Goal: Task Accomplishment & Management: Manage account settings

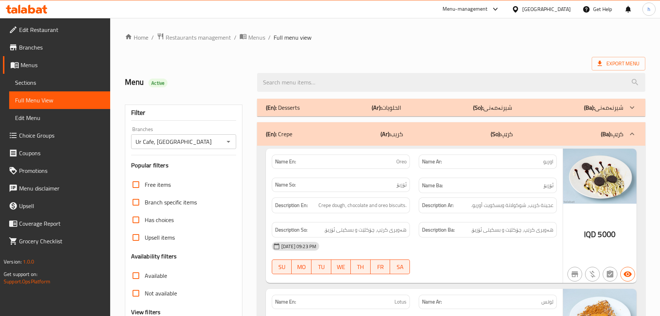
click at [32, 82] on span "Sections" at bounding box center [59, 82] width 89 height 9
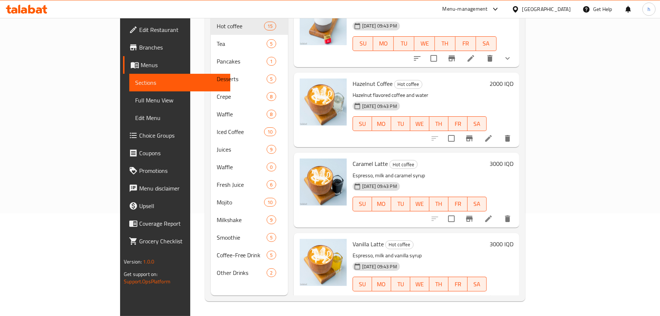
scroll to position [331, 0]
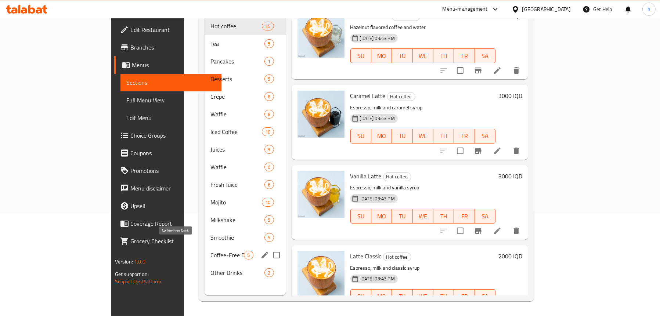
click at [210, 251] on span "Coffee-Free Drink" at bounding box center [226, 255] width 33 height 9
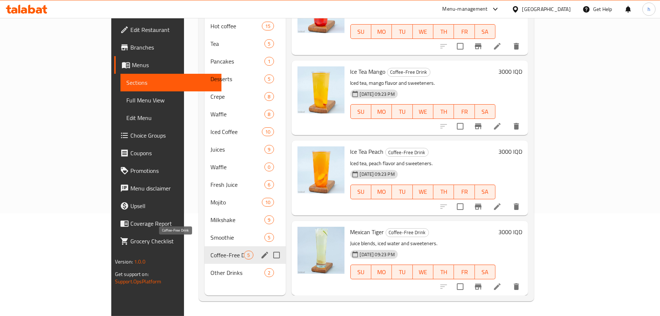
scroll to position [103, 0]
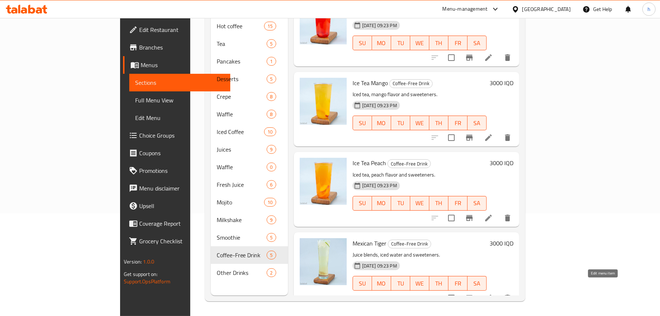
click at [493, 294] on icon at bounding box center [488, 298] width 9 height 9
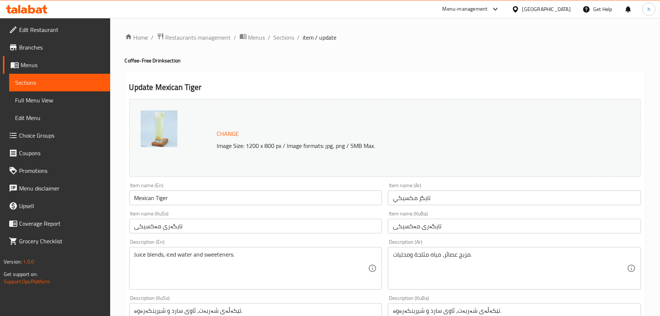
click at [421, 196] on input "تايگر مكسيكي" at bounding box center [514, 198] width 253 height 15
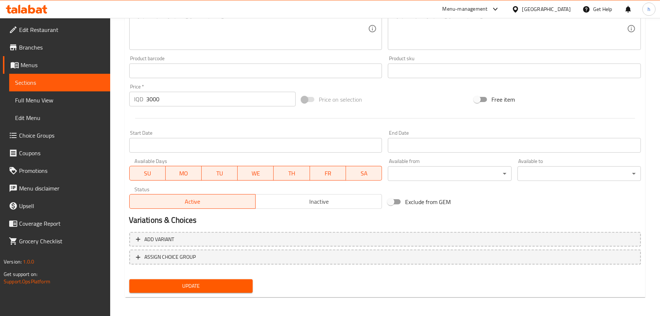
scroll to position [298, 0]
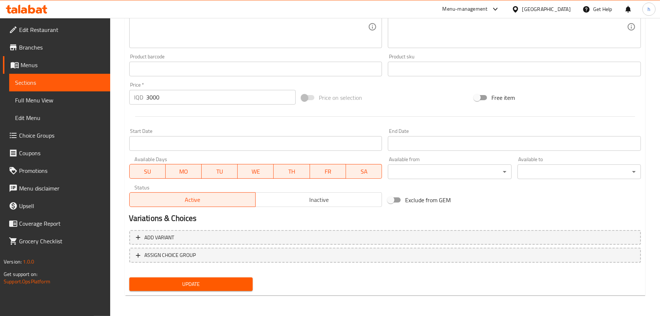
type input "[PERSON_NAME]"
click at [200, 286] on span "Update" at bounding box center [191, 284] width 112 height 9
click at [37, 65] on span "Menus" at bounding box center [63, 65] width 84 height 9
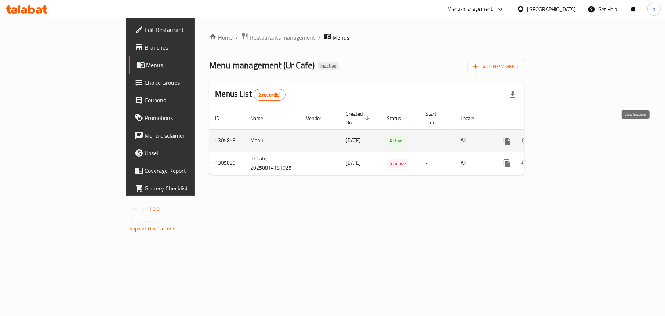
click at [565, 136] on icon "enhanced table" at bounding box center [560, 140] width 9 height 9
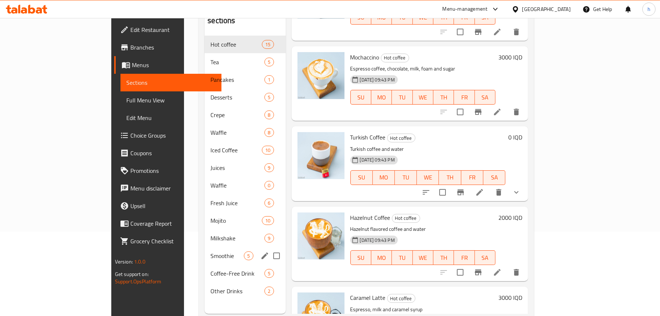
scroll to position [66, 0]
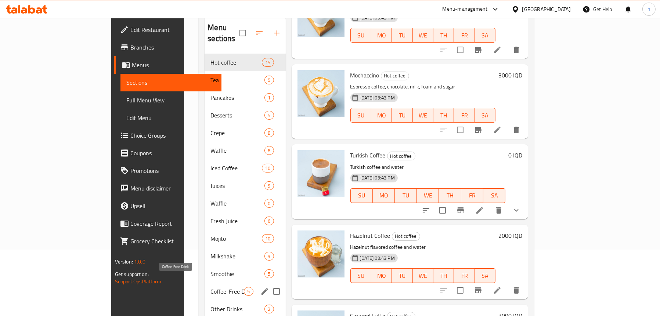
click at [210, 287] on span "Coffee-Free Drink" at bounding box center [226, 291] width 33 height 9
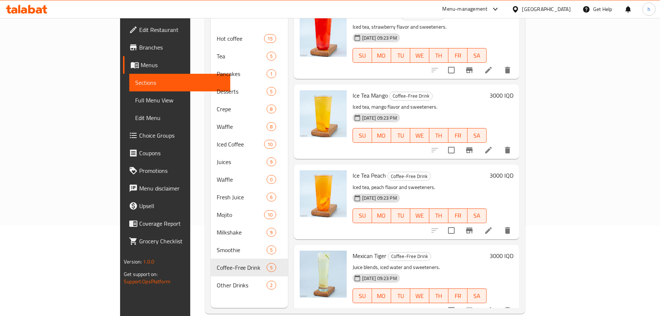
scroll to position [103, 0]
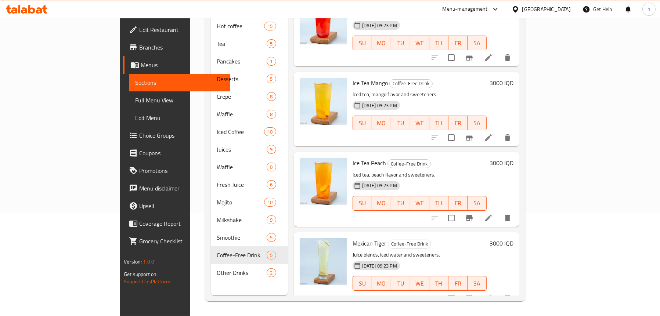
click at [135, 97] on span "Full Menu View" at bounding box center [179, 100] width 89 height 9
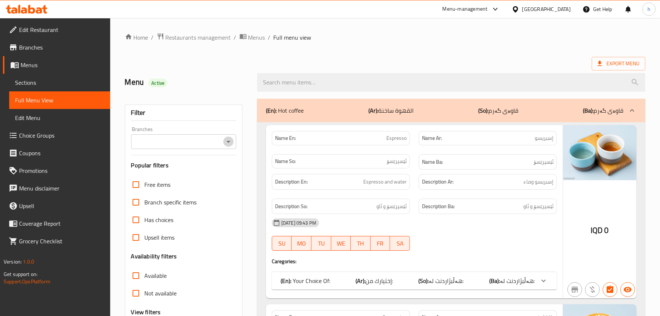
click at [231, 142] on icon "Open" at bounding box center [228, 141] width 9 height 9
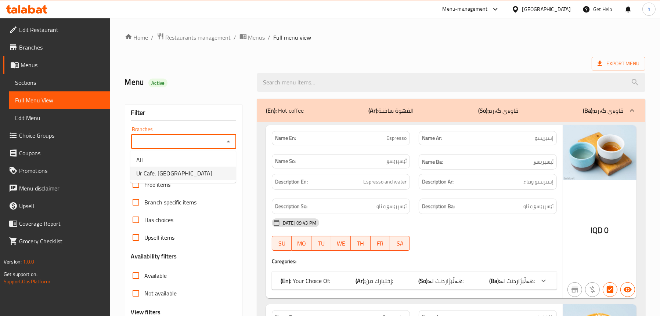
click at [198, 174] on li "Ur Cafe, [GEOGRAPHIC_DATA]" at bounding box center [182, 173] width 105 height 13
type input "Ur Cafe, [GEOGRAPHIC_DATA]"
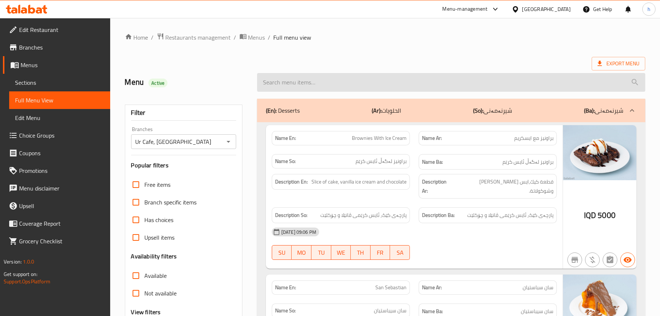
click at [308, 82] on input "search" at bounding box center [451, 82] width 388 height 19
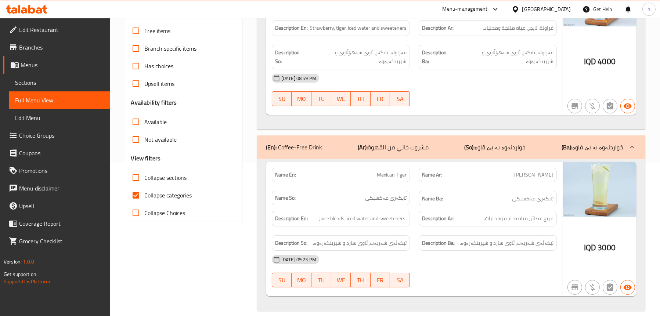
scroll to position [44, 0]
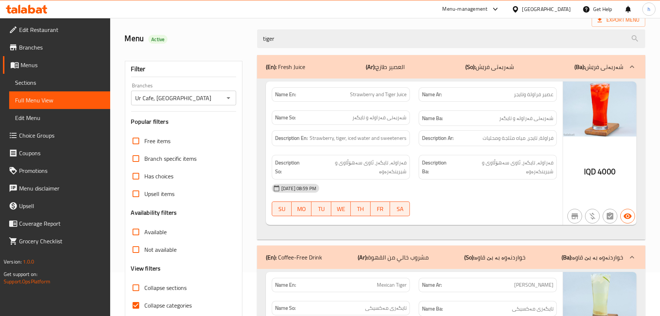
type input "tiger"
click at [386, 71] on p "(Ar): العصير طازج" at bounding box center [385, 66] width 39 height 9
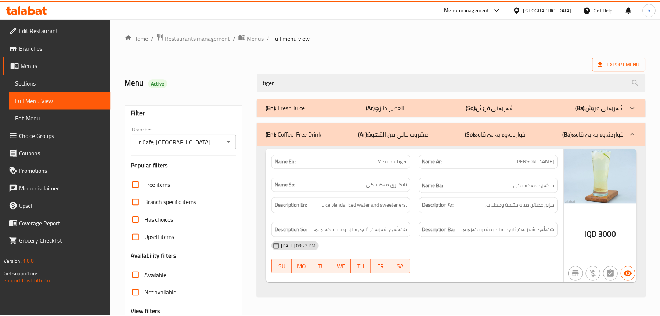
scroll to position [75, 0]
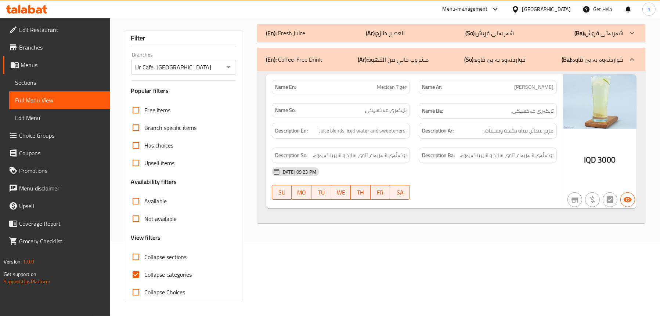
click at [43, 11] on icon at bounding box center [26, 9] width 41 height 9
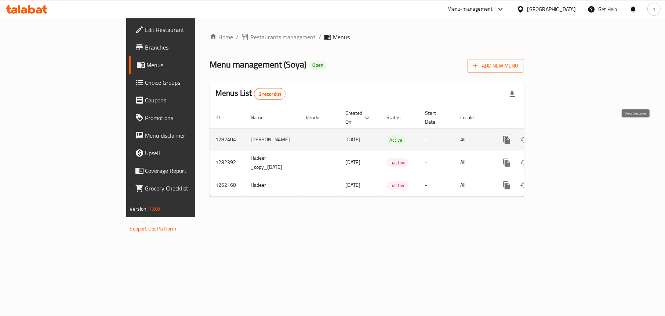
click at [563, 137] on icon "enhanced table" at bounding box center [560, 140] width 7 height 7
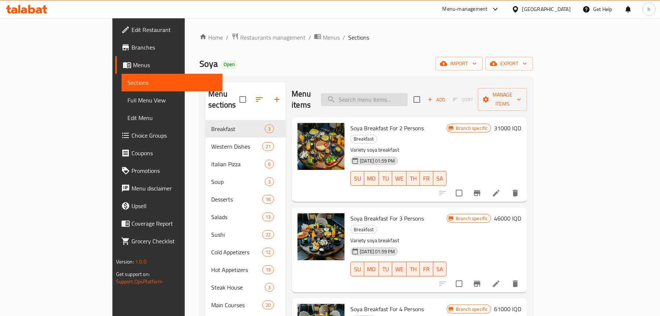
click at [408, 98] on input "search" at bounding box center [364, 99] width 87 height 13
paste input "Fruit Crepe"
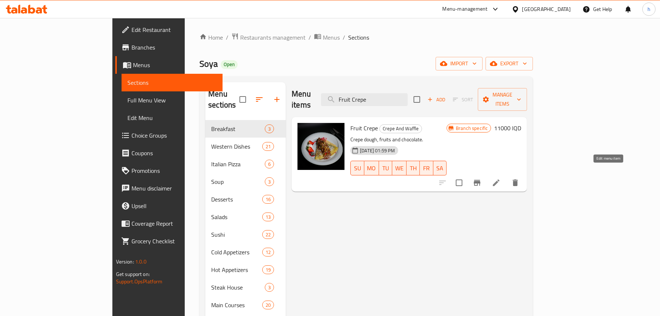
type input "Fruit Crepe"
click at [499, 180] on icon at bounding box center [496, 183] width 7 height 7
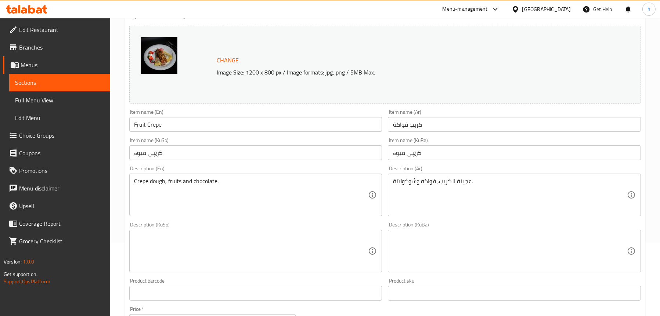
scroll to position [73, 0]
click at [197, 230] on div "Description (KuSo) Description (KuSo)" at bounding box center [255, 247] width 253 height 50
click at [196, 237] on textarea at bounding box center [251, 251] width 234 height 35
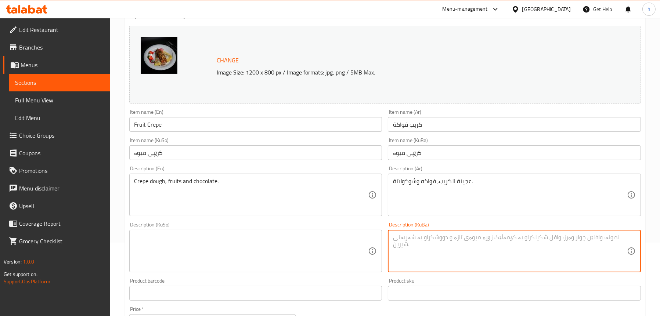
click at [428, 249] on textarea at bounding box center [510, 251] width 234 height 35
click at [288, 253] on textarea at bounding box center [251, 251] width 234 height 35
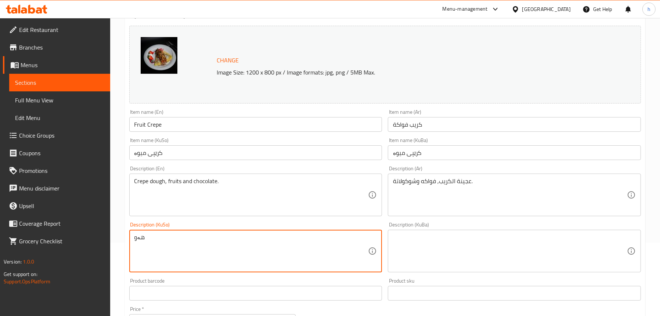
type textarea "هە"
